Goal: Task Accomplishment & Management: Complete application form

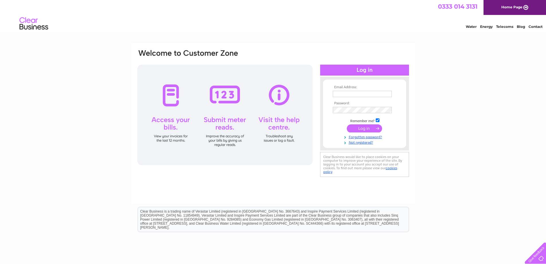
click at [342, 93] on input "text" at bounding box center [362, 94] width 59 height 6
type input "turrifflocalcharity@gmail.com"
click at [364, 128] on input "submit" at bounding box center [364, 129] width 35 height 8
click at [363, 130] on input "submit" at bounding box center [364, 129] width 35 height 8
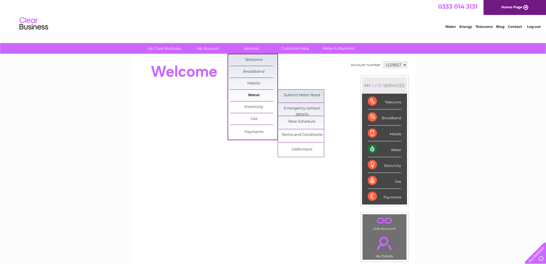
click at [257, 95] on link "Water" at bounding box center [253, 94] width 47 height 11
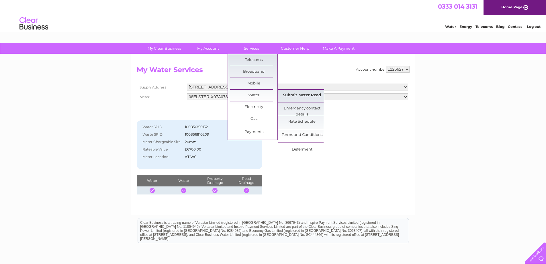
click at [298, 96] on link "Submit Meter Read" at bounding box center [301, 94] width 47 height 11
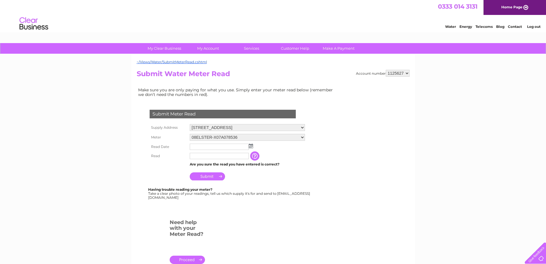
click at [251, 145] on img at bounding box center [251, 145] width 4 height 5
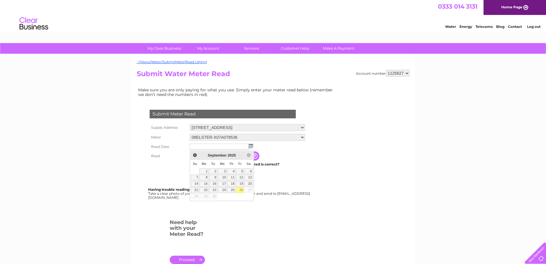
click at [239, 189] on link "26" at bounding box center [240, 190] width 8 height 6
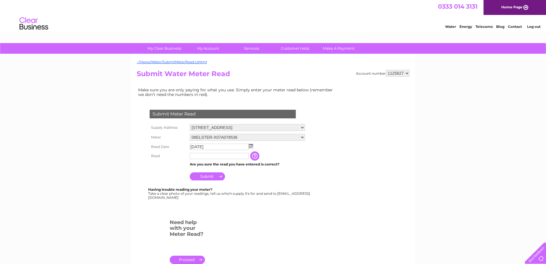
click at [212, 156] on input "text" at bounding box center [219, 156] width 59 height 6
click at [200, 156] on input "text" at bounding box center [219, 156] width 59 height 6
click at [205, 154] on input "text" at bounding box center [219, 156] width 59 height 6
click at [204, 157] on input "text" at bounding box center [219, 156] width 59 height 6
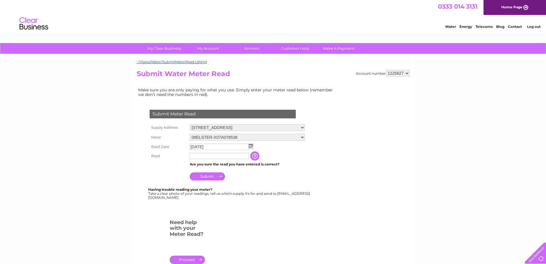
click at [251, 145] on img at bounding box center [251, 145] width 4 height 5
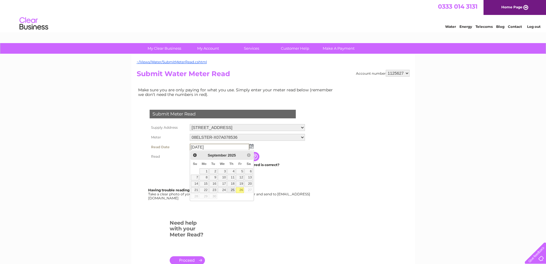
click at [233, 190] on link "25" at bounding box center [231, 190] width 8 height 6
type input "2025/09/25"
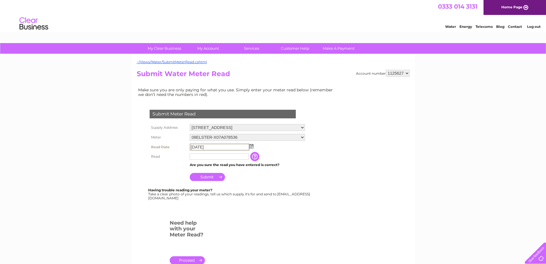
click at [214, 155] on input "text" at bounding box center [219, 156] width 59 height 6
click at [197, 156] on input "text" at bounding box center [219, 156] width 59 height 6
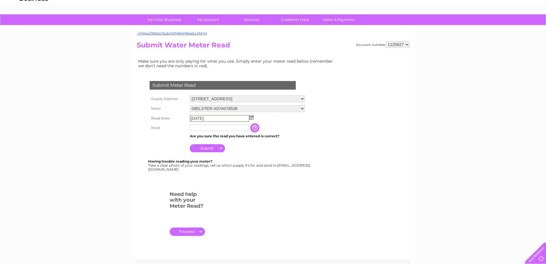
scroll to position [26, 0]
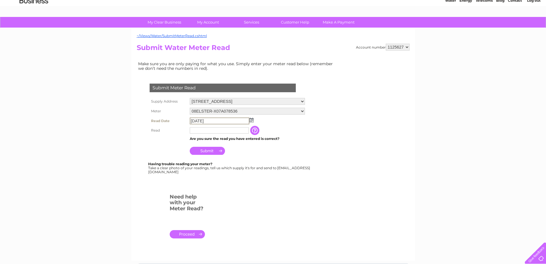
click at [407, 46] on select "1125627 1143014" at bounding box center [398, 47] width 24 height 7
click at [386, 44] on select "1125627 1143014" at bounding box center [398, 47] width 24 height 7
click at [213, 130] on input "text" at bounding box center [219, 130] width 59 height 6
click at [213, 120] on input "2025/09/25" at bounding box center [220, 120] width 60 height 7
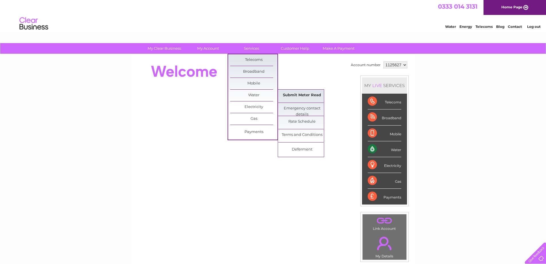
click at [295, 96] on link "Submit Meter Read" at bounding box center [301, 94] width 47 height 11
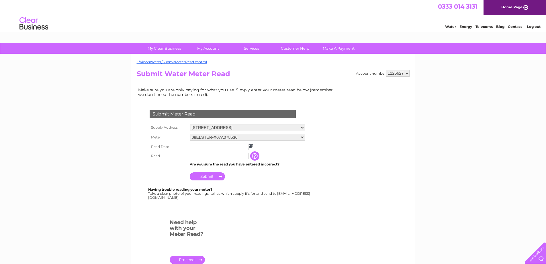
click at [250, 145] on img at bounding box center [251, 145] width 4 height 5
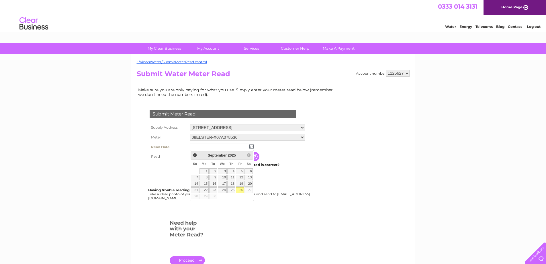
click at [239, 189] on link "26" at bounding box center [240, 190] width 8 height 6
type input "2025/09/26"
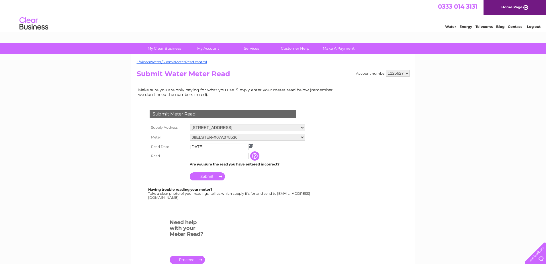
click at [205, 156] on input "text" at bounding box center [219, 156] width 59 height 6
type input "0517"
click at [208, 177] on input "Submit" at bounding box center [207, 177] width 35 height 8
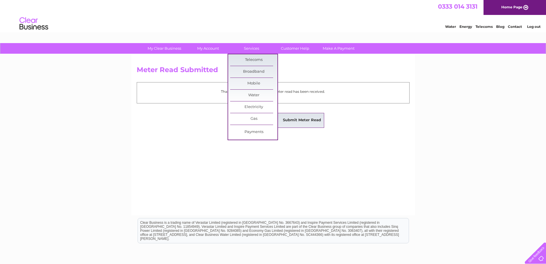
click at [294, 121] on link "Submit Meter Read" at bounding box center [301, 119] width 47 height 11
